Goal: Find specific page/section: Find specific page/section

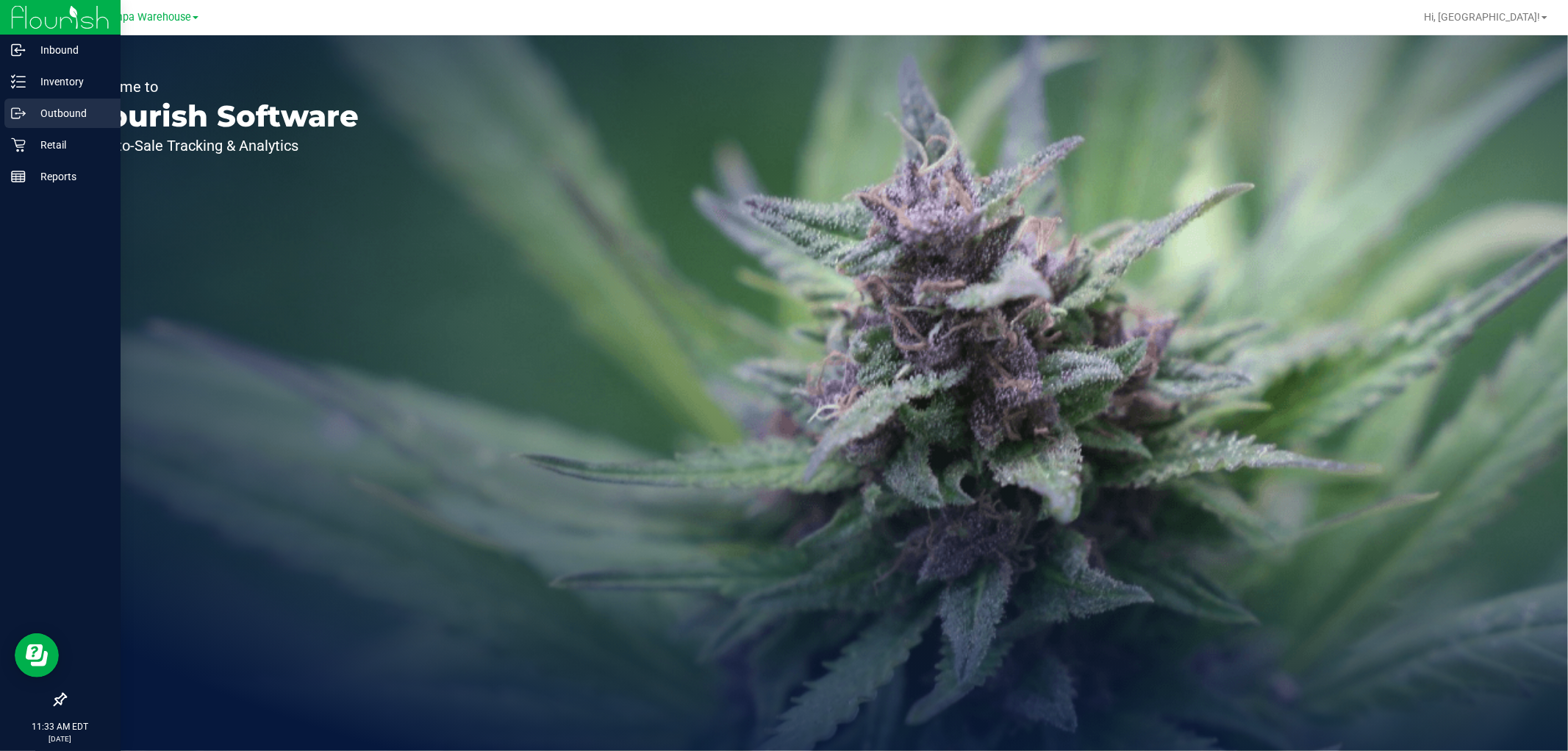
click at [31, 113] on p "Outbound" at bounding box center [70, 113] width 89 height 18
